Goal: Information Seeking & Learning: Compare options

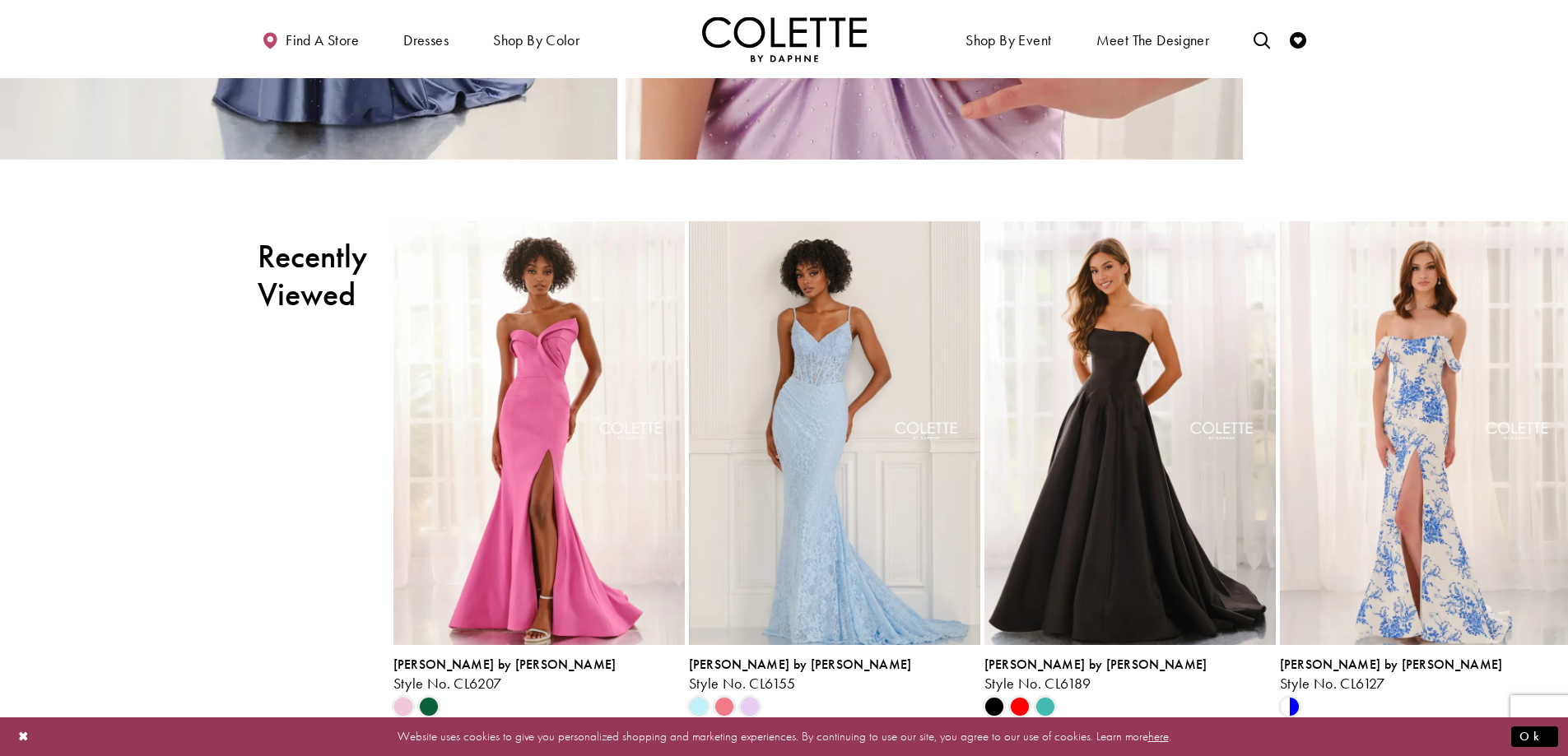
scroll to position [2716, 0]
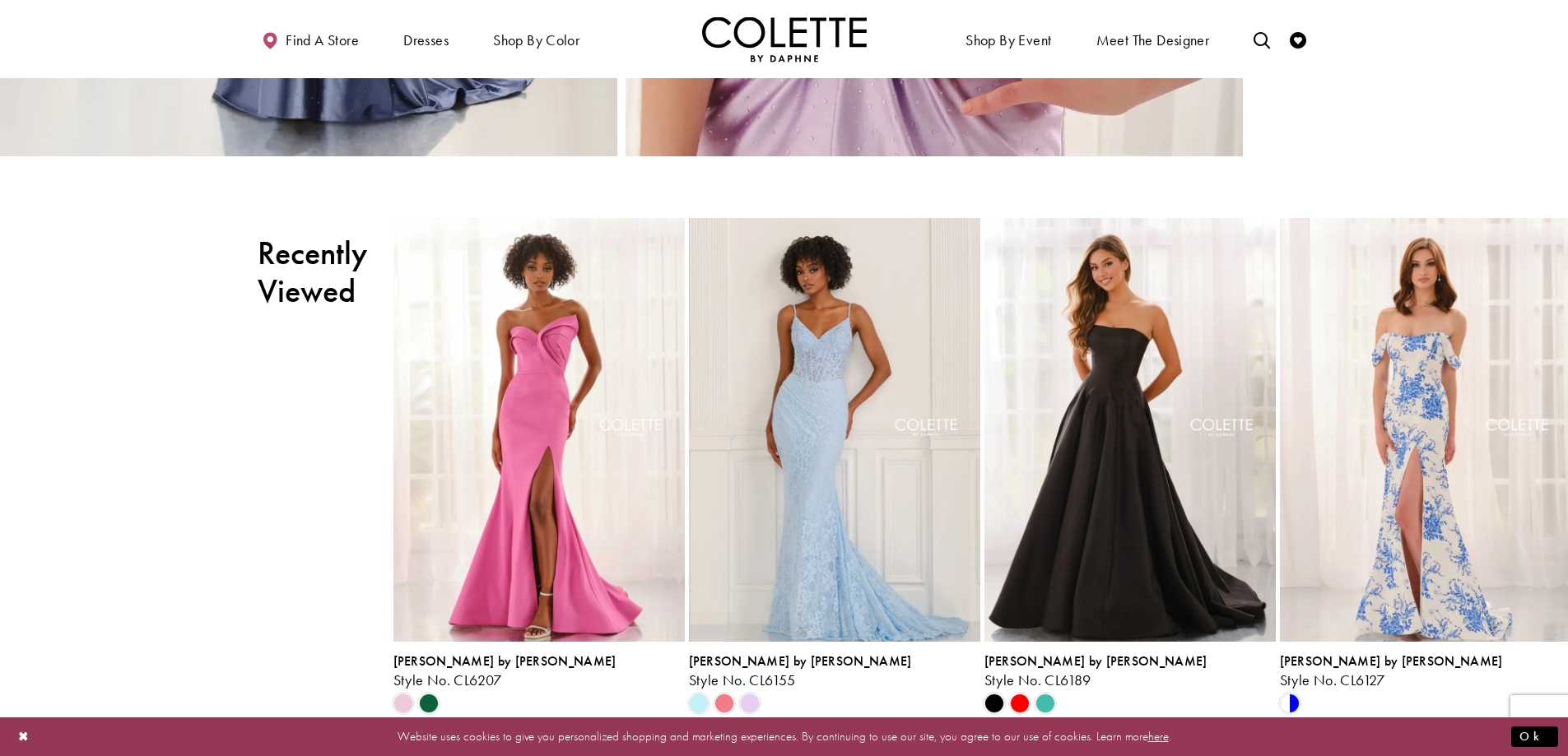
click at [25, 433] on div "Pause autoplay Previous Slide Next Slide 0 1 2 3 Colette by Daphne Style No. CL…" at bounding box center [784, 466] width 1568 height 495
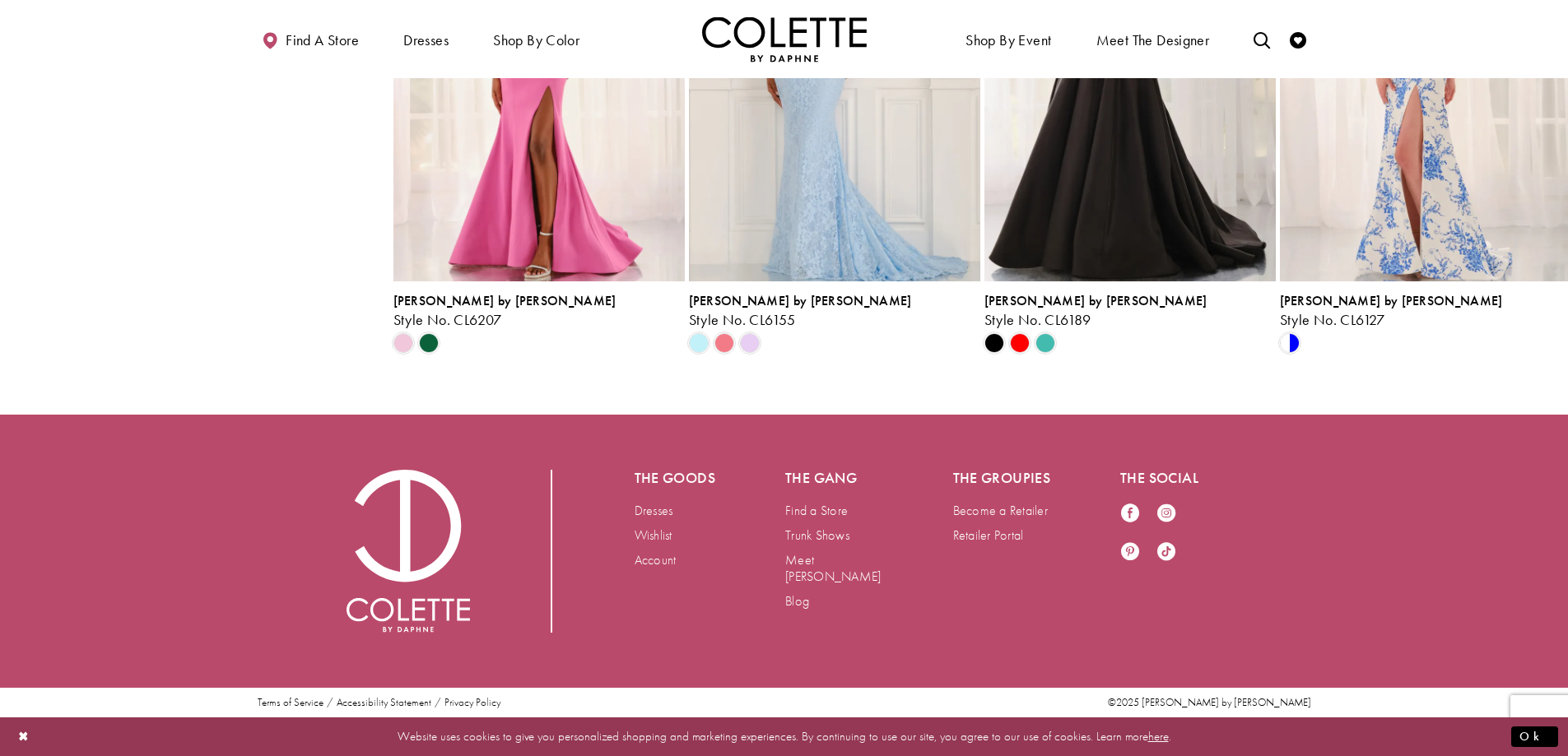
scroll to position [3210, 0]
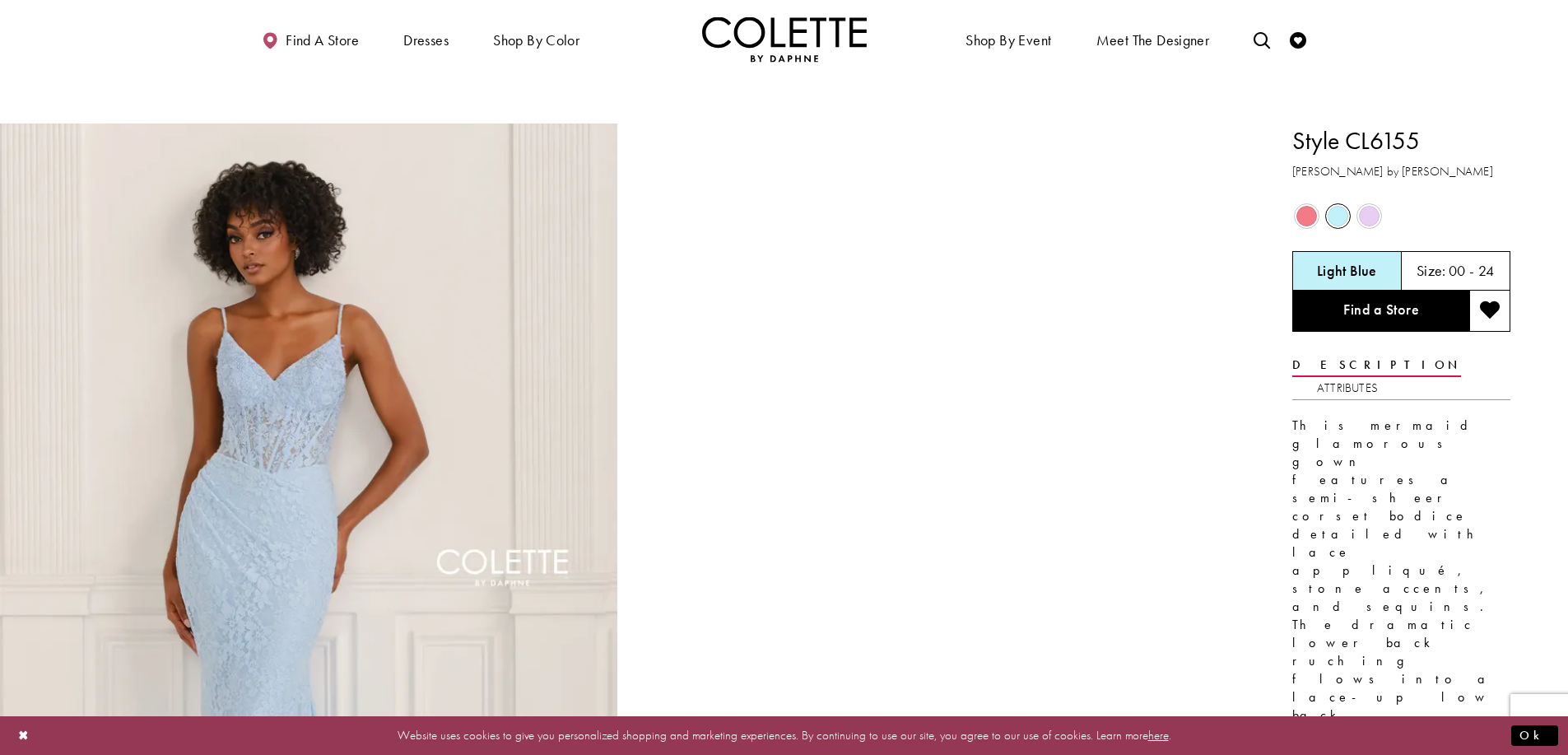
scroll to position [1876, 0]
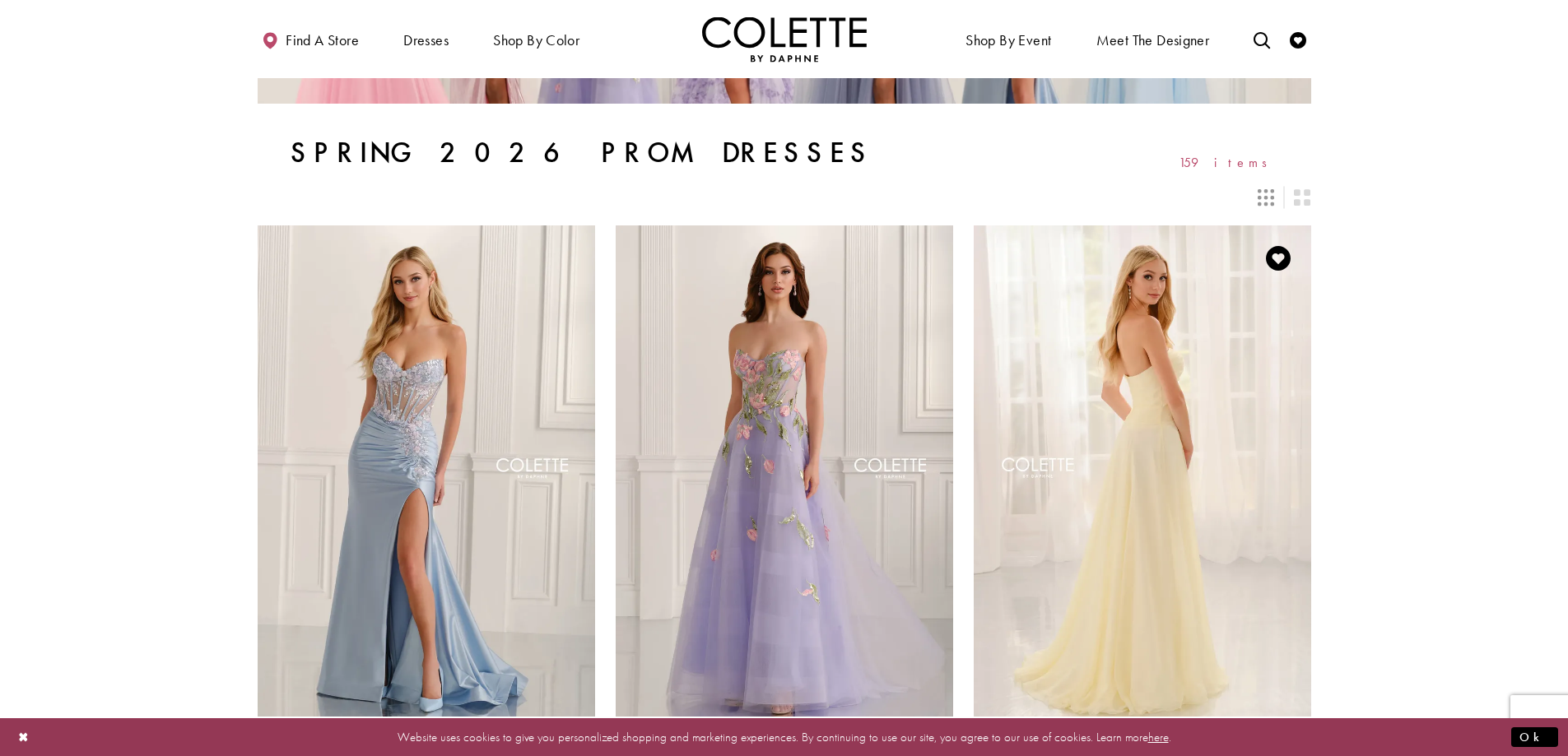
scroll to position [422, 0]
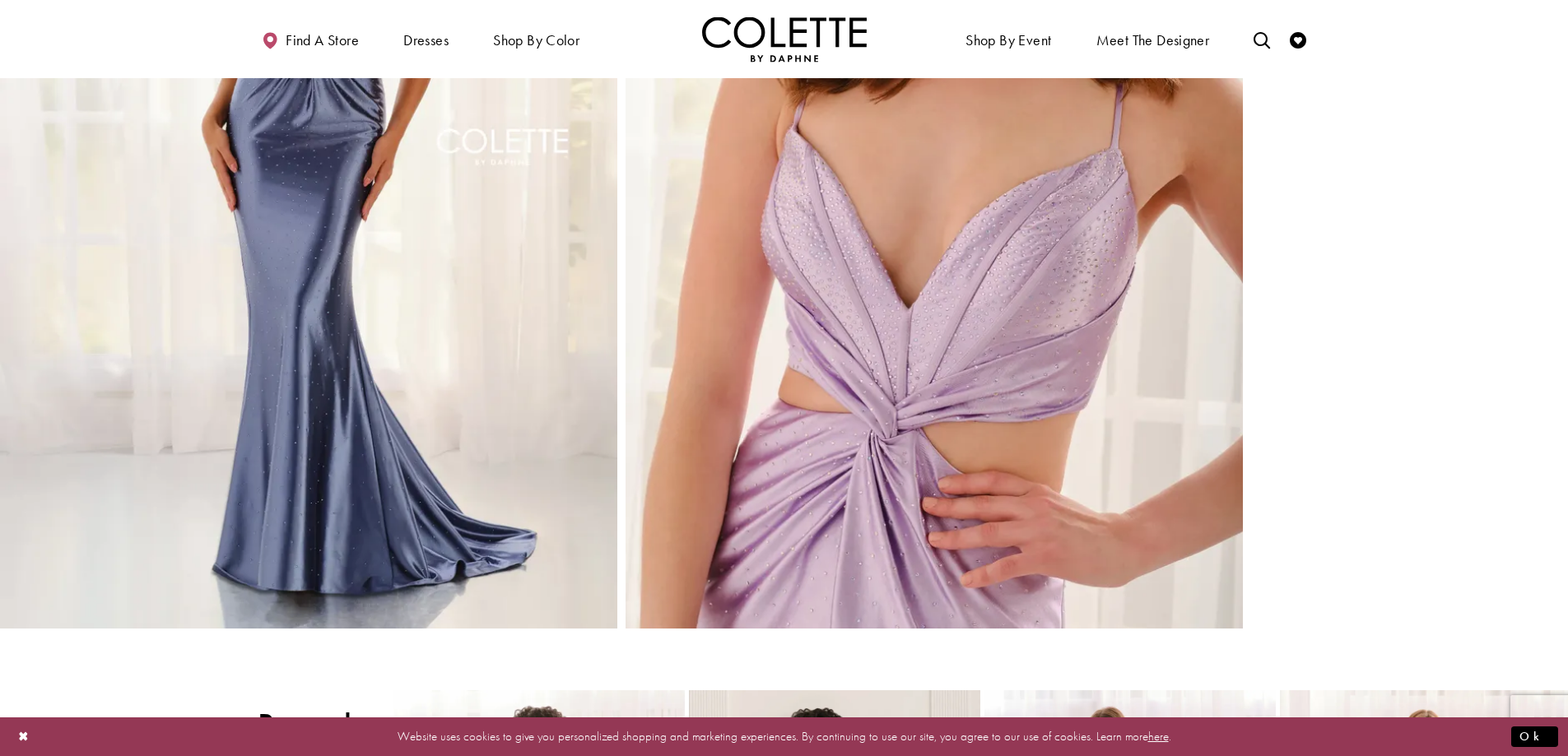
scroll to position [2233, 0]
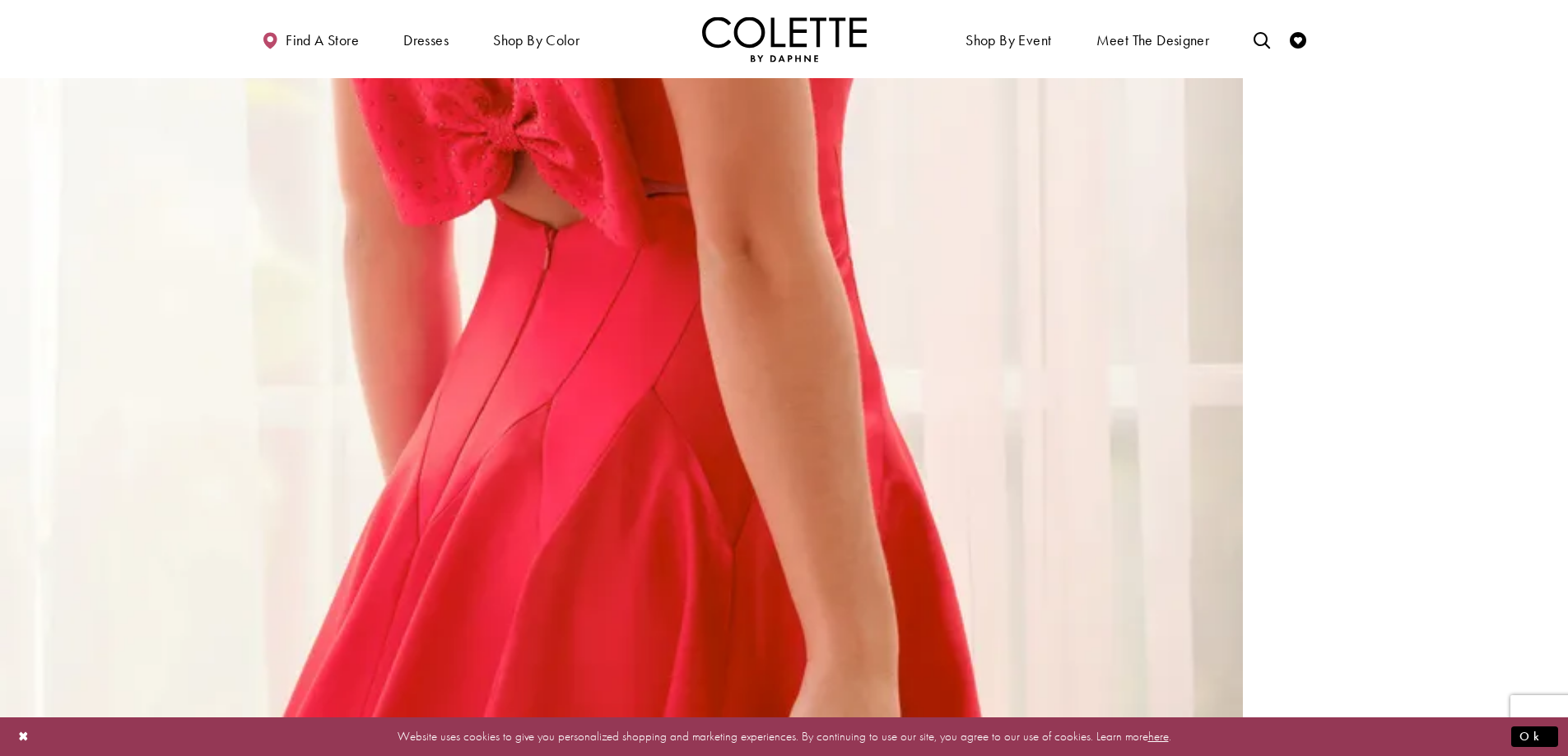
scroll to position [4084, 0]
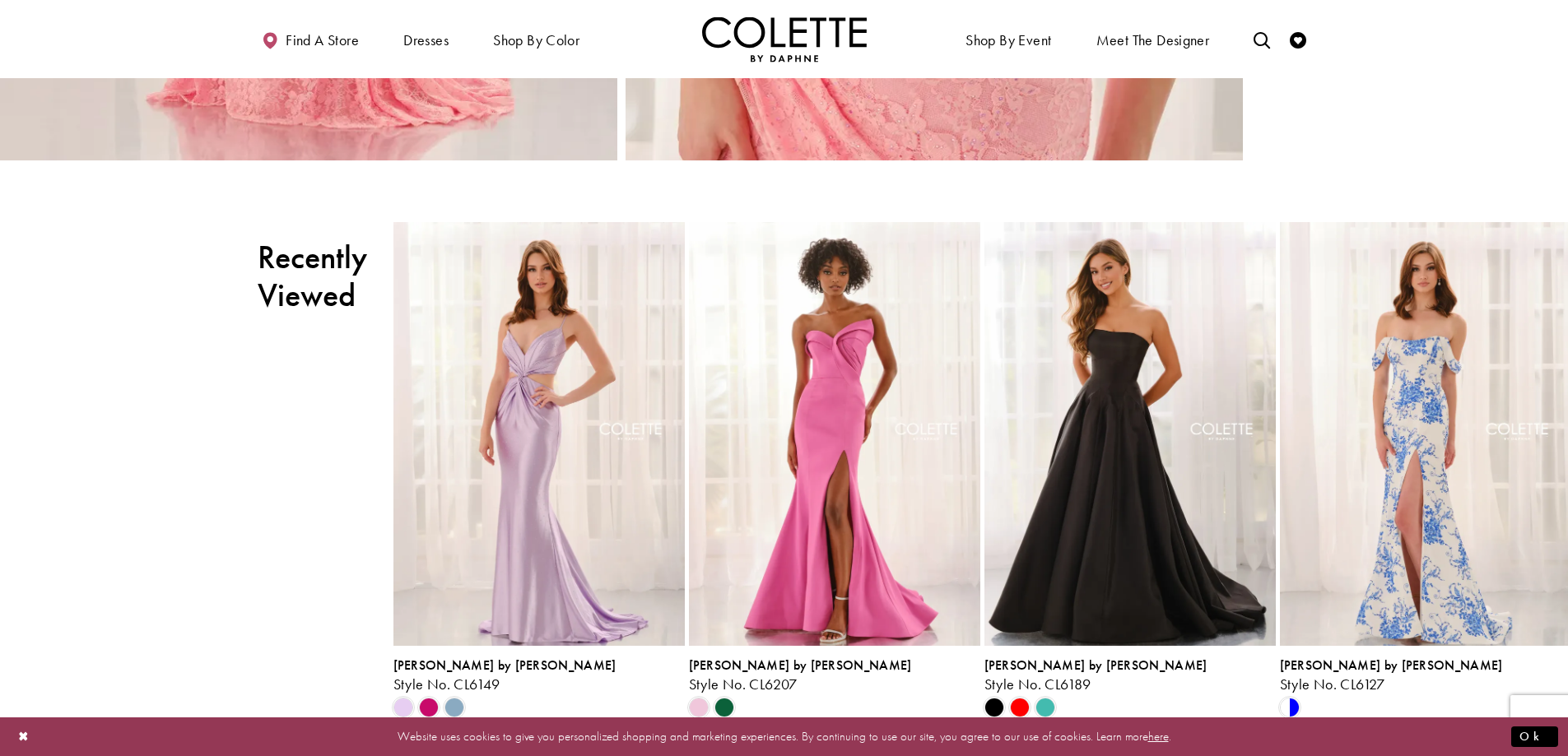
scroll to position [2716, 0]
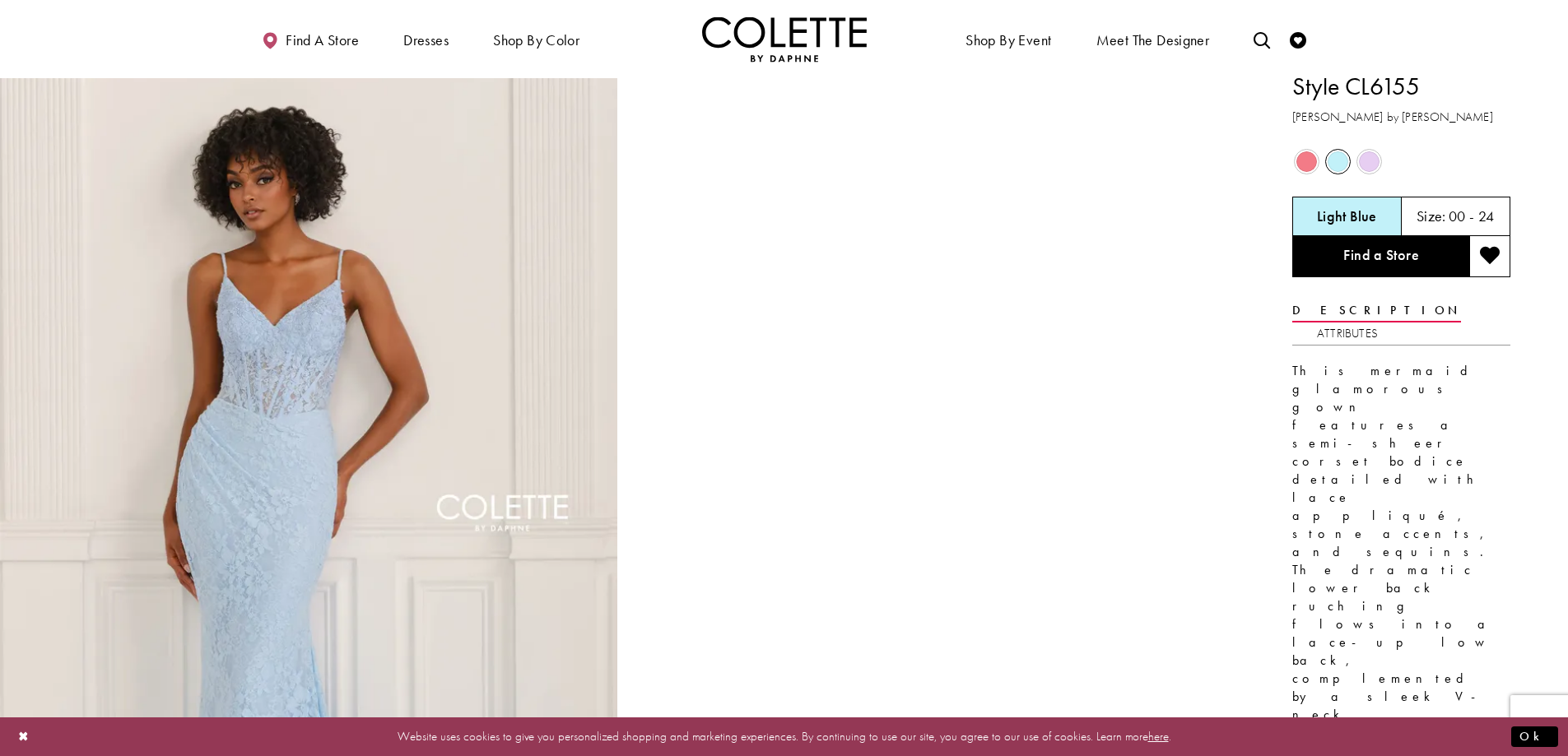
scroll to position [0, 0]
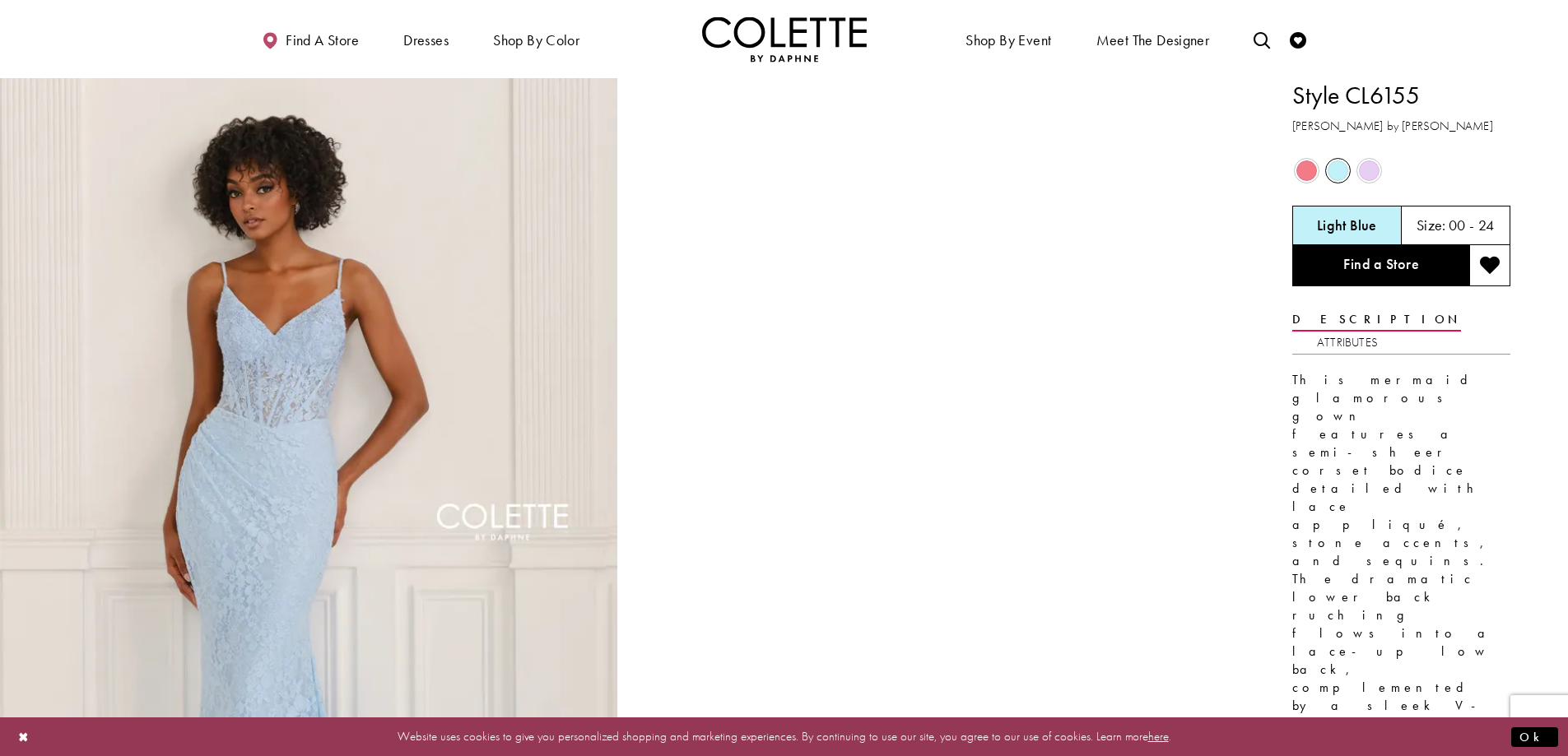
drag, startPoint x: 1346, startPoint y: 99, endPoint x: 1420, endPoint y: 99, distance: 74.0
click at [1428, 86] on h1 "Style CL6155" at bounding box center [1401, 96] width 218 height 35
copy h1 "CL6155"
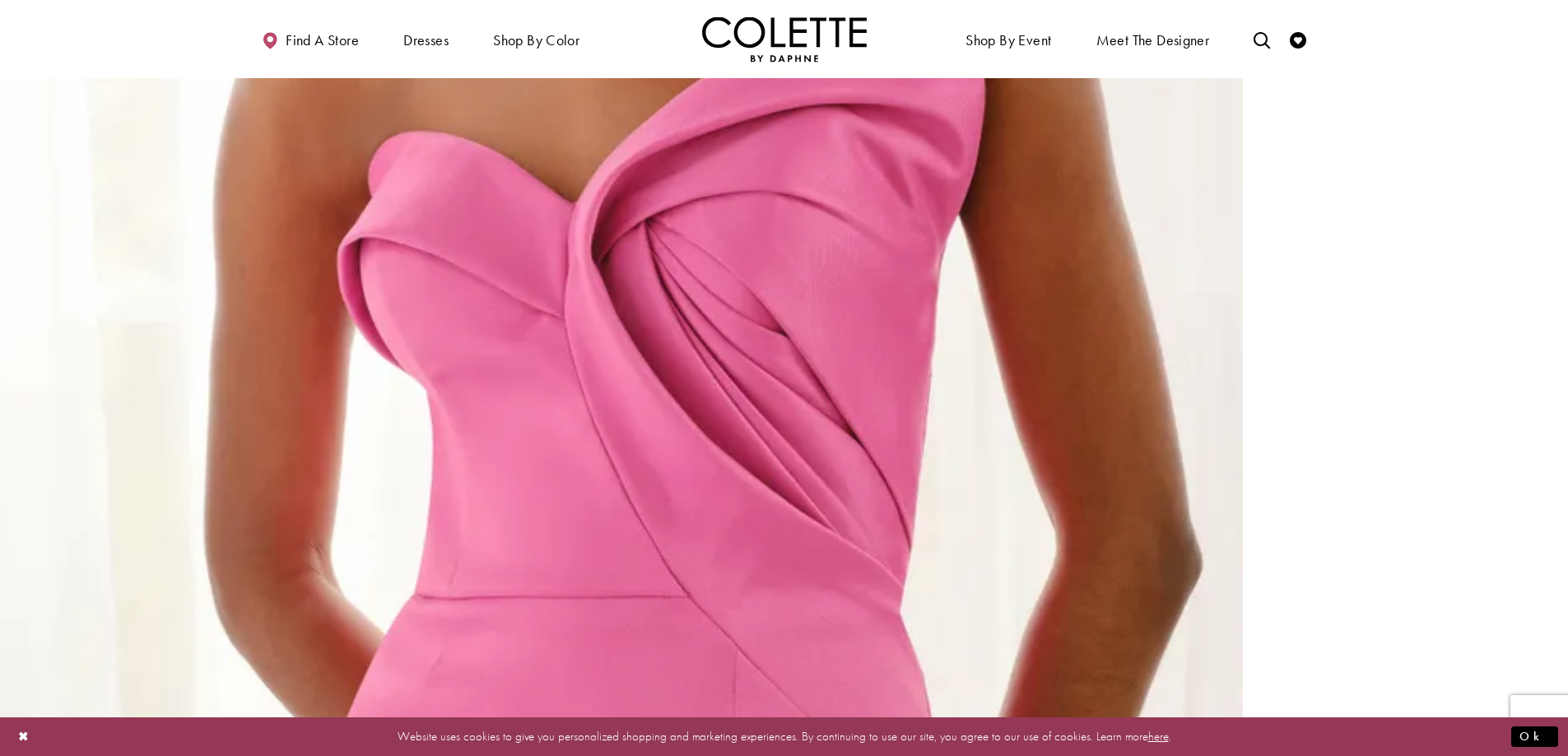
scroll to position [2514, 0]
